Goal: Information Seeking & Learning: Find specific fact

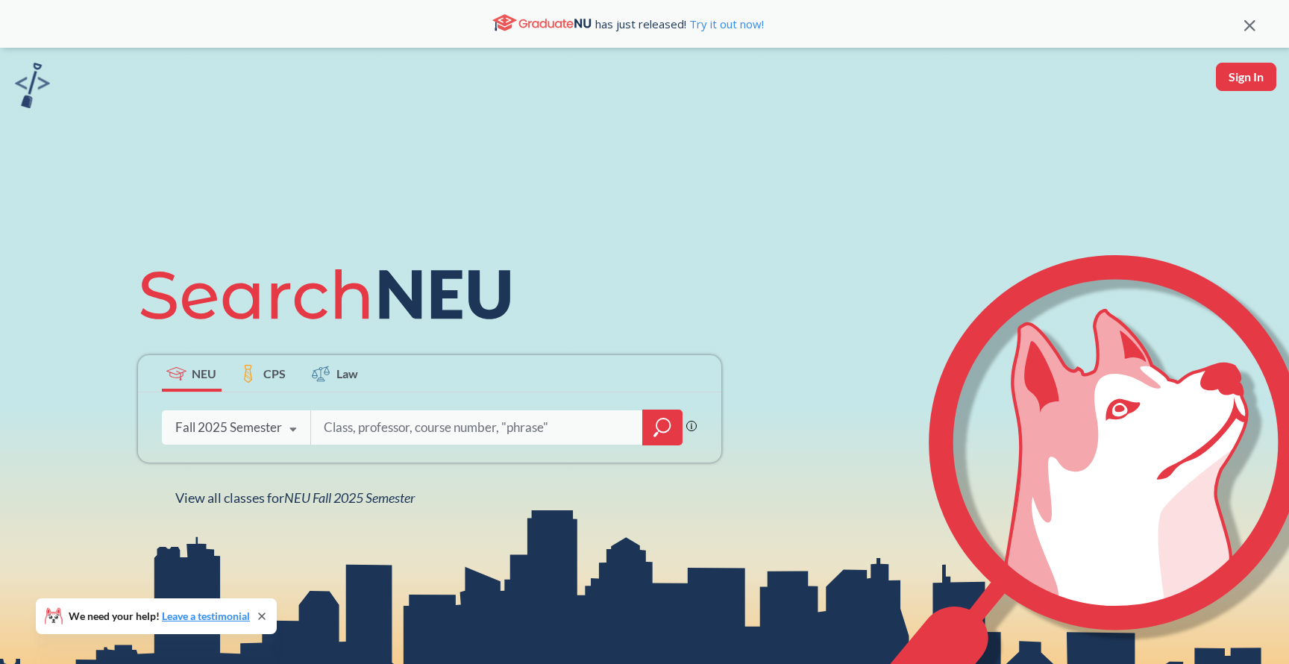
click at [361, 431] on input "search" at bounding box center [477, 427] width 310 height 31
type input "csye"
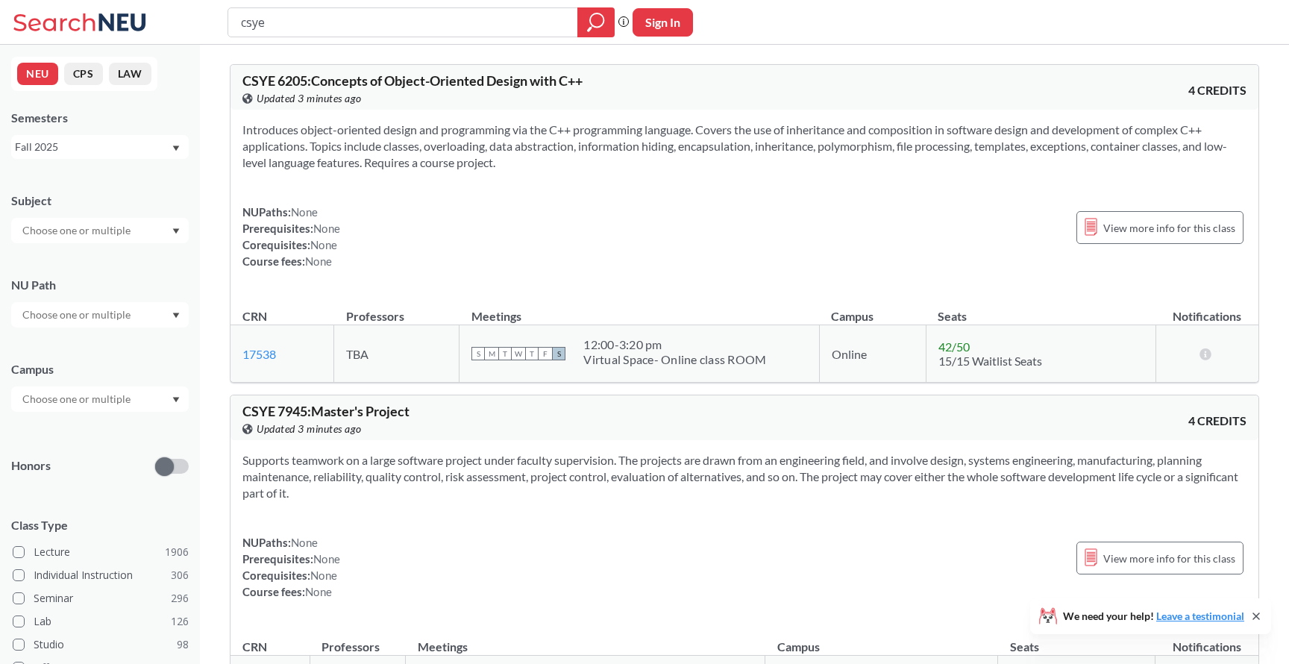
click at [63, 236] on input "text" at bounding box center [77, 231] width 125 height 18
type input "csye"
click at [59, 261] on span "( 13 )" at bounding box center [57, 256] width 18 height 13
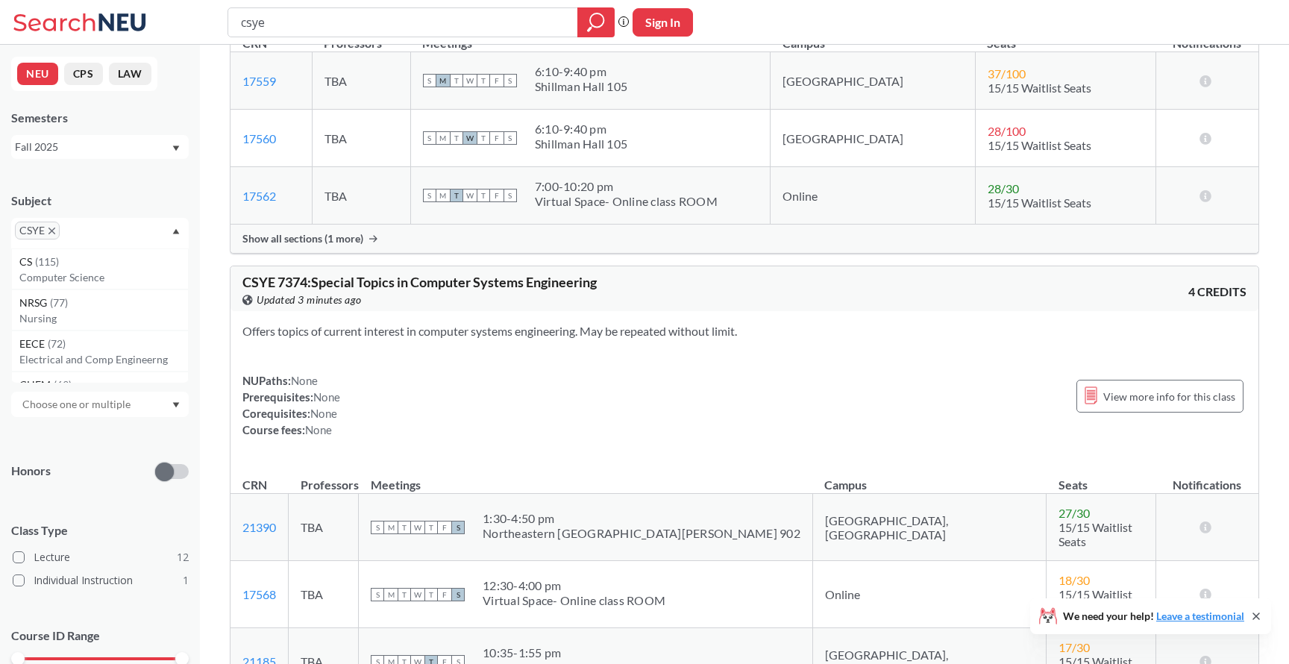
scroll to position [3942, 0]
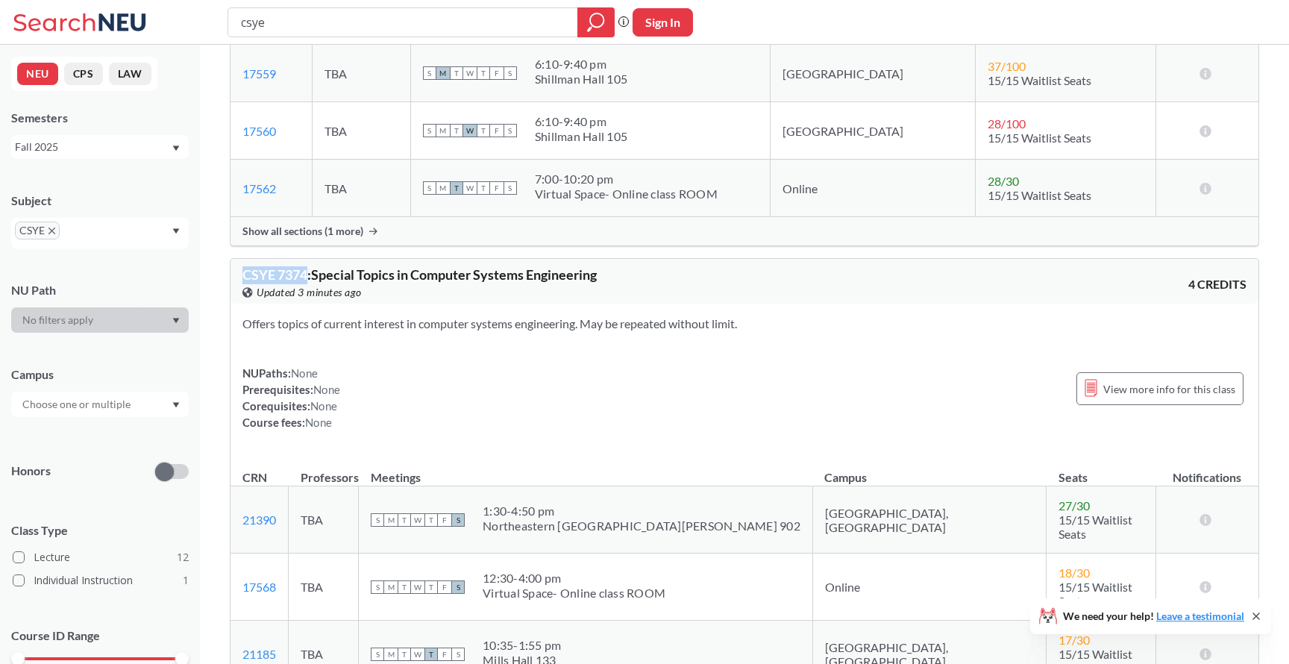
drag, startPoint x: 310, startPoint y: 277, endPoint x: 242, endPoint y: 272, distance: 68.1
click at [242, 272] on span "CSYE 7374 : Special Topics in Computer Systems Engineering" at bounding box center [419, 274] width 354 height 16
copy span "CSYE 7374"
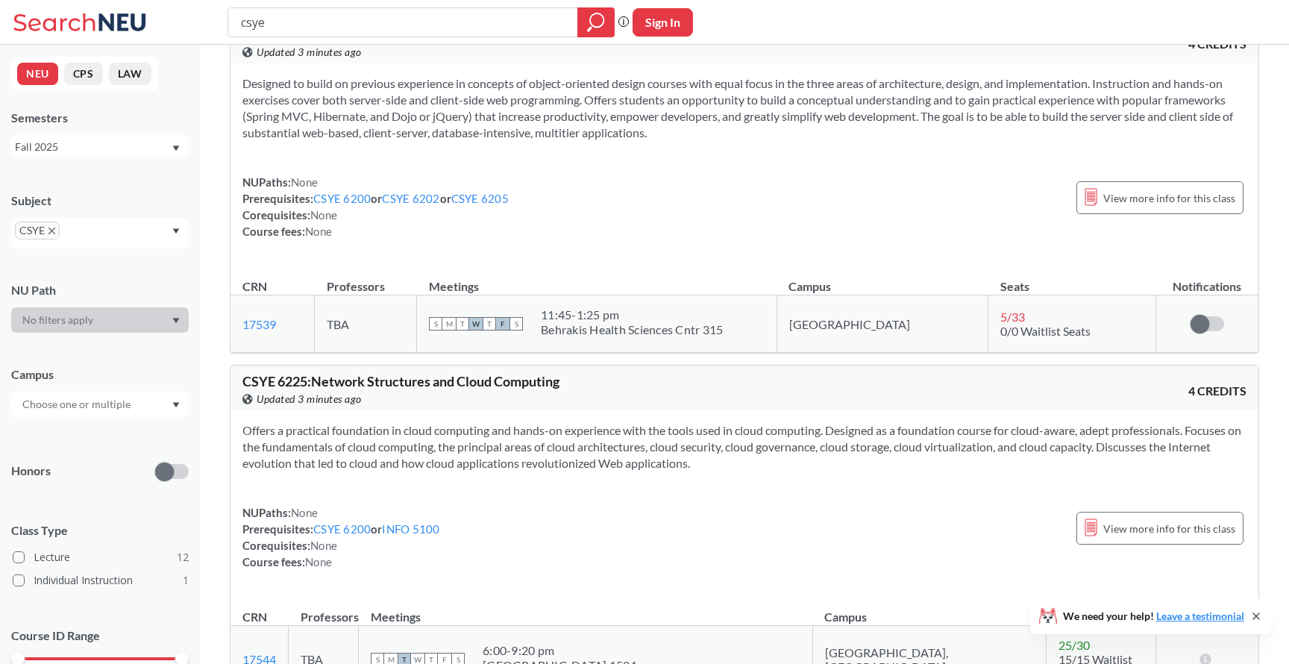
scroll to position [4681, 0]
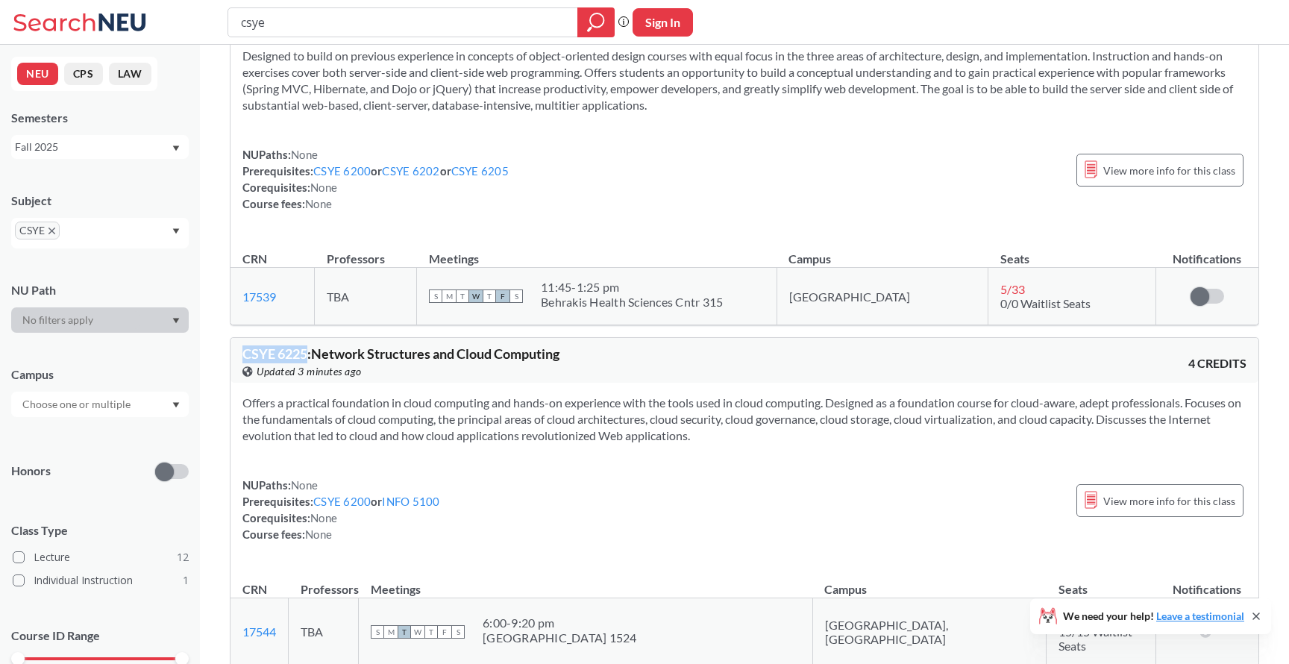
drag, startPoint x: 307, startPoint y: 322, endPoint x: 246, endPoint y: 322, distance: 60.4
click at [246, 345] on span "CSYE 6225 : Network Structures and Cloud Computing" at bounding box center [400, 353] width 317 height 16
copy span "CSYE 6225"
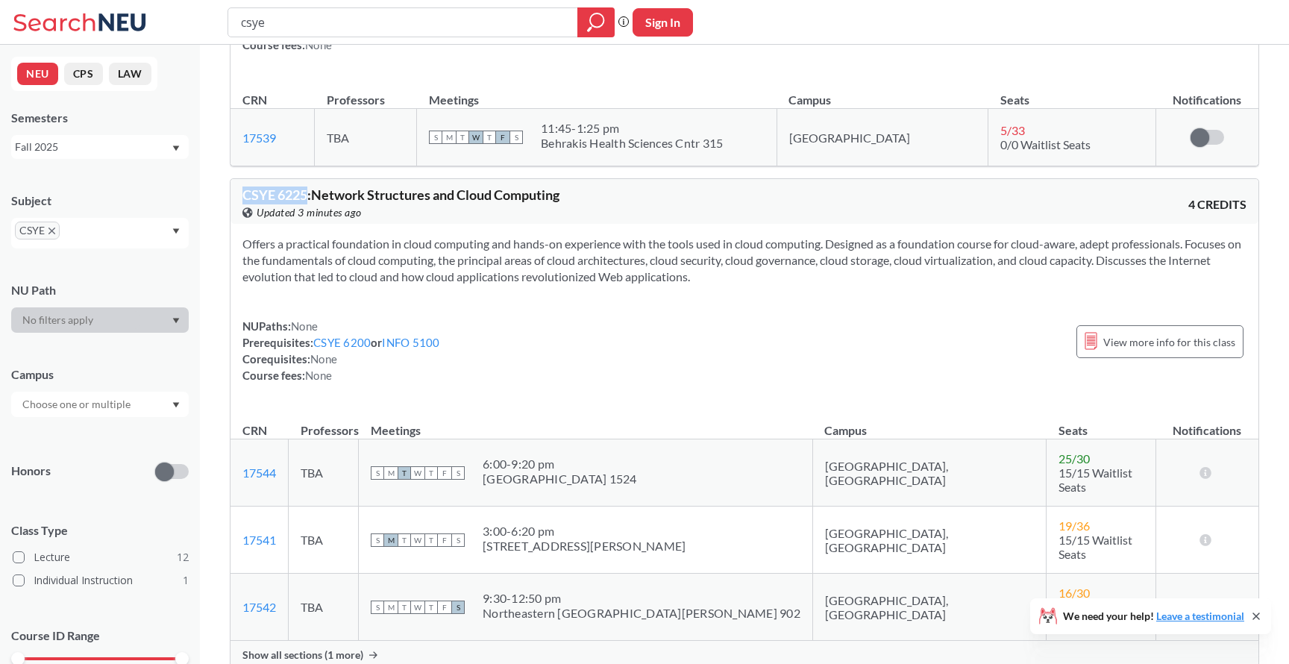
scroll to position [4848, 0]
